Goal: Task Accomplishment & Management: Complete application form

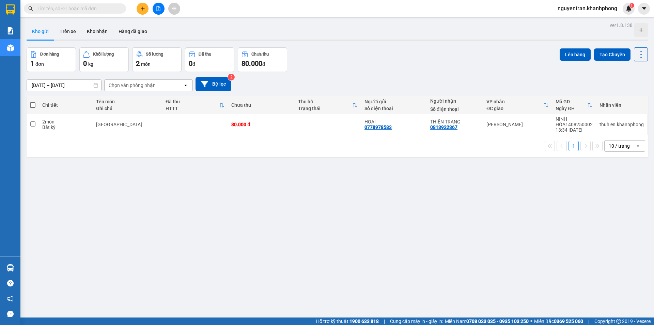
click at [140, 8] on icon "plus" at bounding box center [142, 8] width 5 height 5
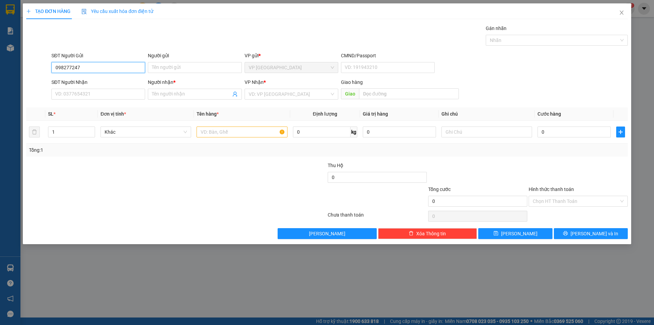
type input "0982772477"
click at [130, 77] on div "0982772477 - PHƯỚC" at bounding box center [98, 81] width 94 height 11
type input "PHƯỚC"
type input "0982772477"
click at [113, 94] on input "SĐT Người Nhận" at bounding box center [98, 94] width 94 height 11
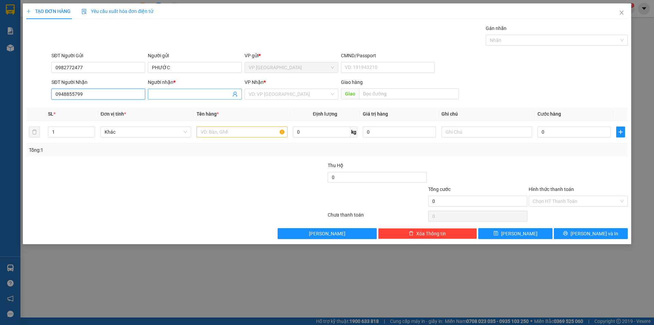
type input "0948855799"
click at [170, 94] on input "Người nhận *" at bounding box center [191, 93] width 79 height 7
type input "c"
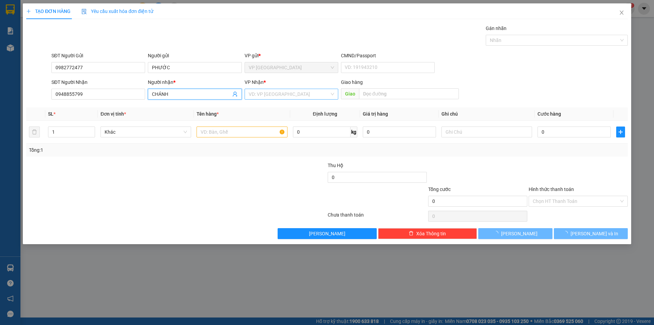
type input "CHÁNH"
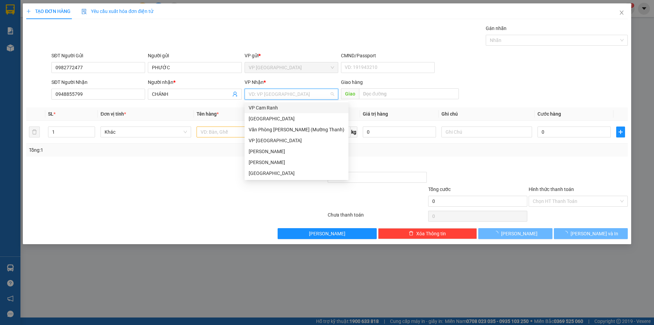
click at [283, 93] on input "search" at bounding box center [289, 94] width 81 height 10
type input "Q"
click at [266, 162] on div "[PERSON_NAME]" at bounding box center [297, 161] width 96 height 7
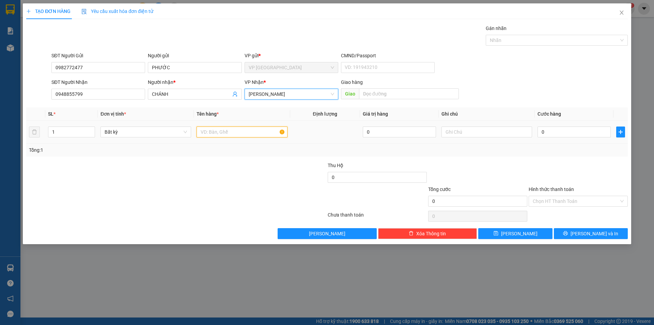
click at [232, 131] on input "text" at bounding box center [241, 131] width 91 height 11
type input "TIVI"
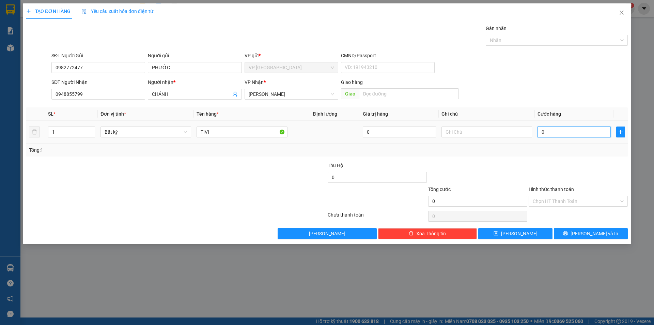
click at [551, 135] on input "0" at bounding box center [573, 131] width 73 height 11
click at [568, 131] on input "0" at bounding box center [573, 131] width 73 height 11
click at [557, 150] on div "Tổng: 1" at bounding box center [327, 149] width 596 height 7
click at [519, 168] on div at bounding box center [477, 173] width 100 height 24
click at [556, 132] on input "0" at bounding box center [573, 131] width 73 height 11
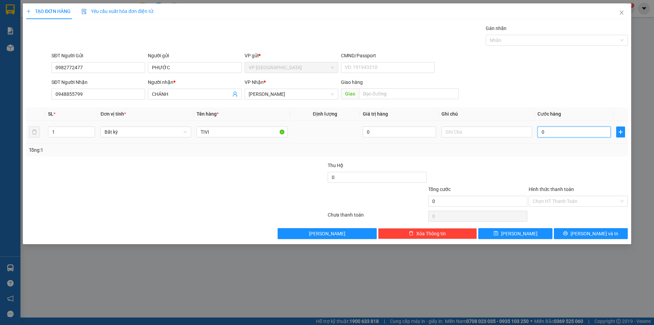
type input "1"
type input "15"
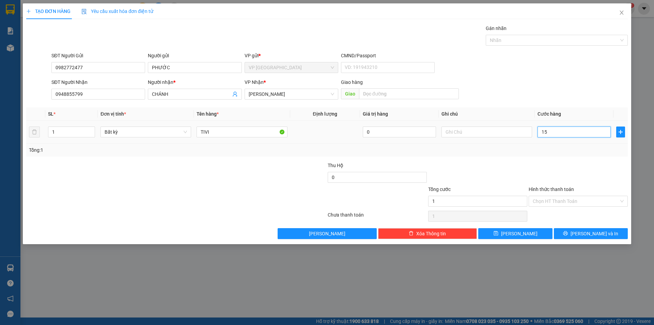
type input "15"
type input "1"
type input "10"
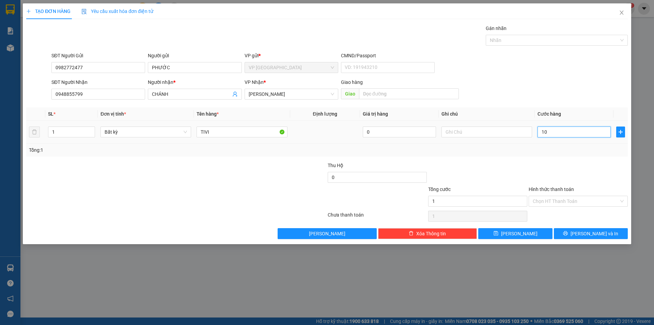
type input "10"
type input "100"
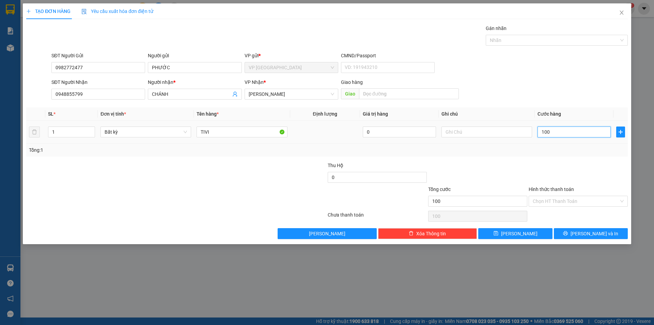
type input "1.000"
type input "10.000"
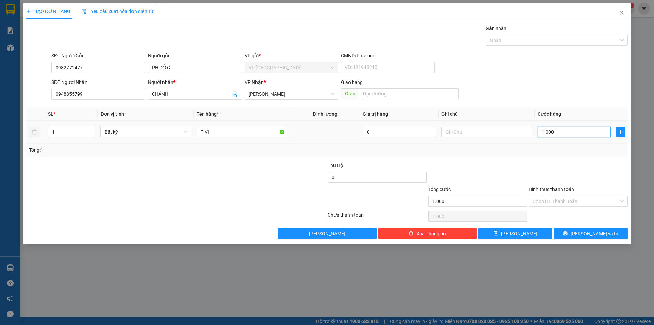
type input "10.000"
type input "100.000"
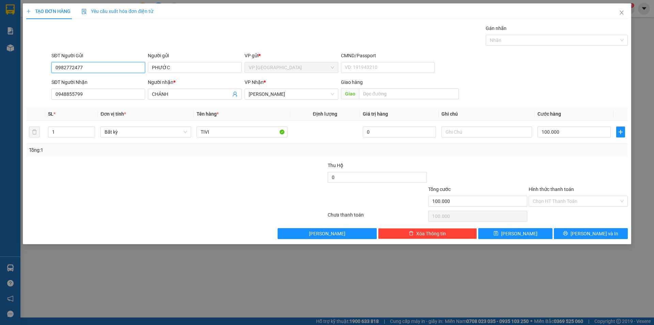
drag, startPoint x: 109, startPoint y: 66, endPoint x: 52, endPoint y: 67, distance: 56.5
click at [52, 67] on input "0982772477" at bounding box center [98, 67] width 94 height 11
click at [259, 280] on div "TẠO ĐƠN HÀNG Yêu cầu xuất hóa đơn điện tử Transit Pickup Surcharge Ids Transit …" at bounding box center [327, 162] width 654 height 325
click at [563, 198] on input "Hình thức thanh toán" at bounding box center [576, 201] width 86 height 10
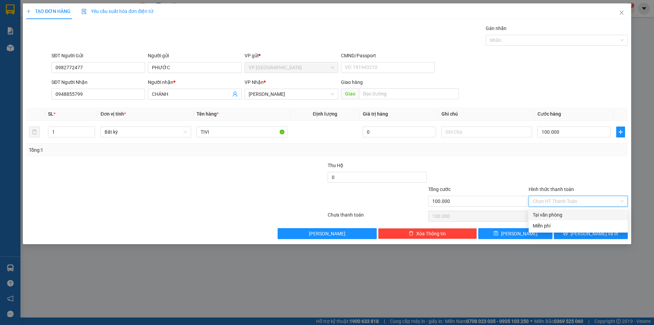
click at [553, 212] on div "Tại văn phòng" at bounding box center [578, 214] width 91 height 7
type input "0"
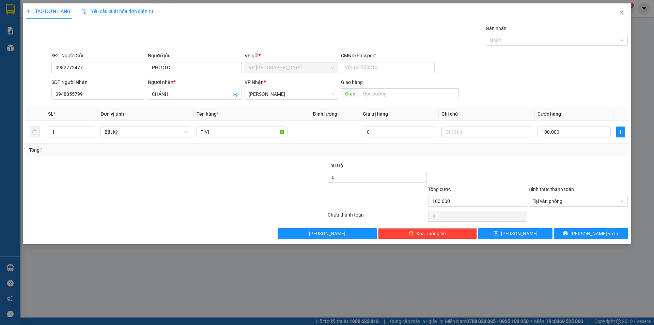
click at [242, 282] on div "TẠO ĐƠN HÀNG Yêu cầu xuất hóa đơn điện tử Transit Pickup Surcharge Ids Transit …" at bounding box center [327, 162] width 654 height 325
click at [565, 202] on span "Tại văn phòng" at bounding box center [578, 201] width 91 height 10
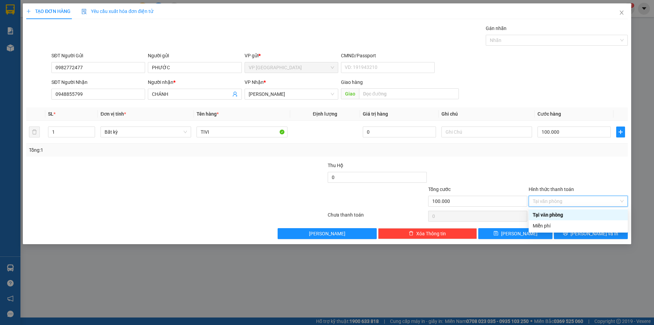
click at [546, 149] on div "Tổng: 1" at bounding box center [327, 149] width 596 height 7
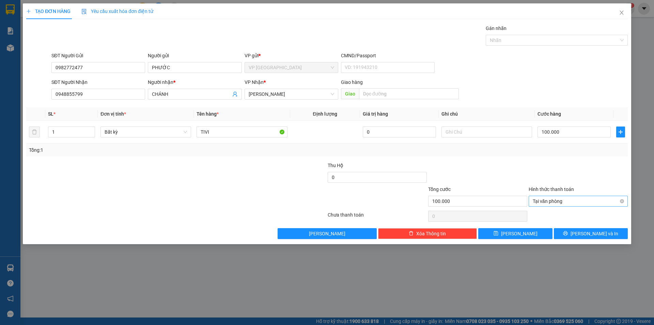
click at [568, 202] on span "Tại văn phòng" at bounding box center [578, 201] width 91 height 10
click at [579, 170] on div at bounding box center [578, 173] width 100 height 24
type input "8"
type input "80"
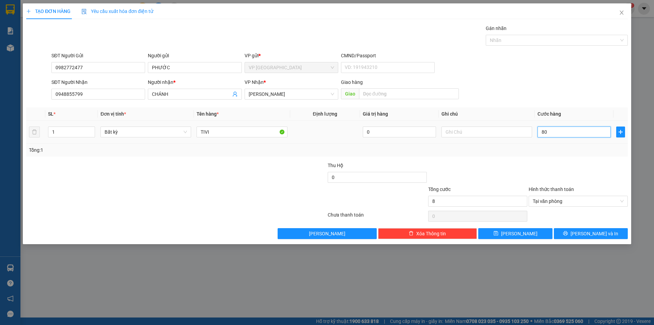
type input "80"
type input "800"
type input "8.000"
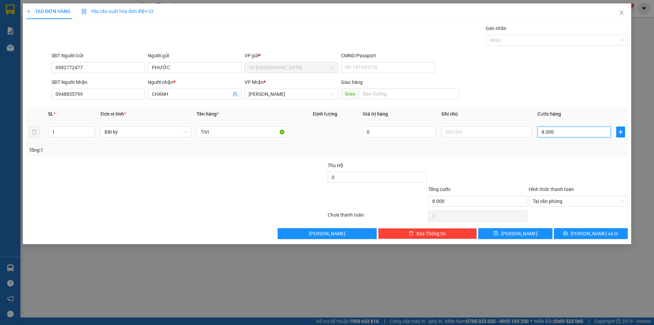
type input "80.000"
click at [548, 202] on span "Tại văn phòng" at bounding box center [578, 201] width 91 height 10
type input "80.000"
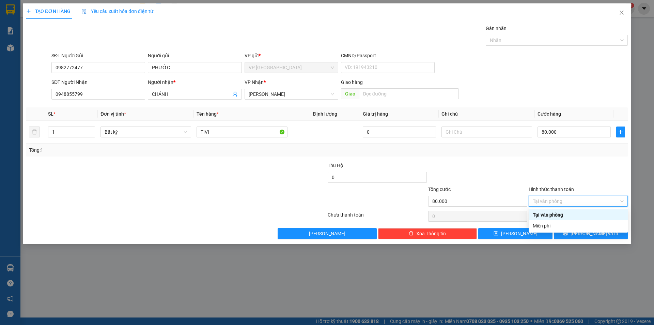
click at [553, 214] on div "Tại văn phòng" at bounding box center [578, 214] width 91 height 7
click at [564, 214] on div "Tại văn phòng" at bounding box center [578, 214] width 91 height 7
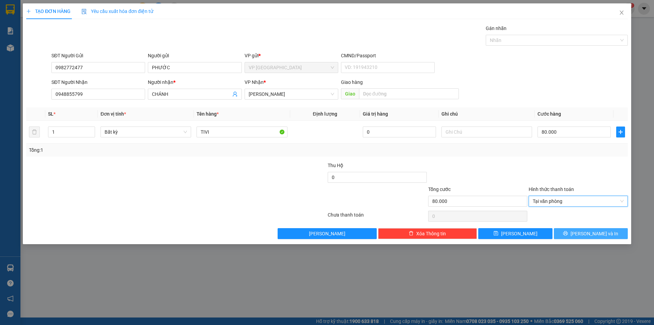
click at [595, 232] on span "[PERSON_NAME] và In" at bounding box center [594, 233] width 48 height 7
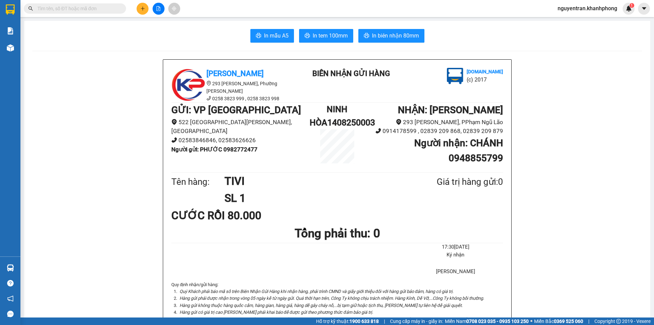
click at [264, 37] on span "In mẫu A5" at bounding box center [276, 35] width 25 height 9
click at [375, 34] on span "In biên nhận 80mm" at bounding box center [395, 35] width 47 height 9
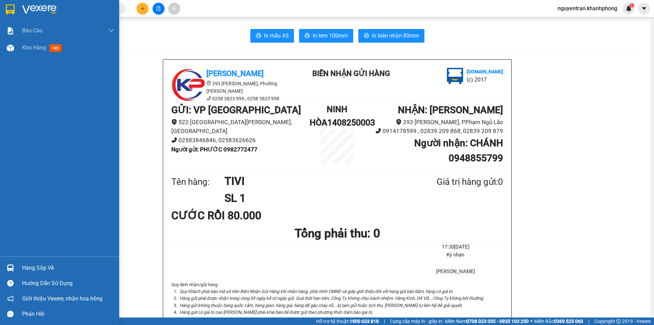
click at [44, 8] on img at bounding box center [39, 9] width 34 height 10
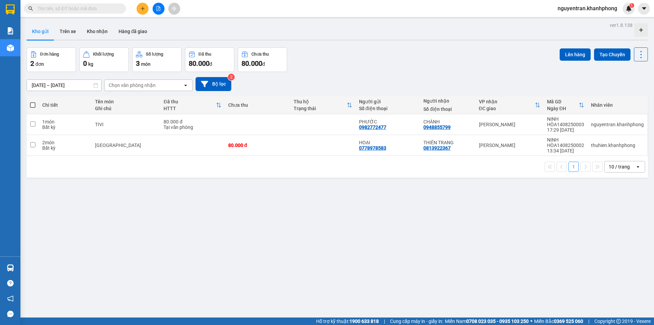
click at [229, 208] on div "ver 1.8.138 Kho gửi Trên xe Kho nhận Hàng đã giao Đơn hàng 2 đơn Khối lượng 0 k…" at bounding box center [337, 182] width 627 height 325
